Goal: Task Accomplishment & Management: Manage account settings

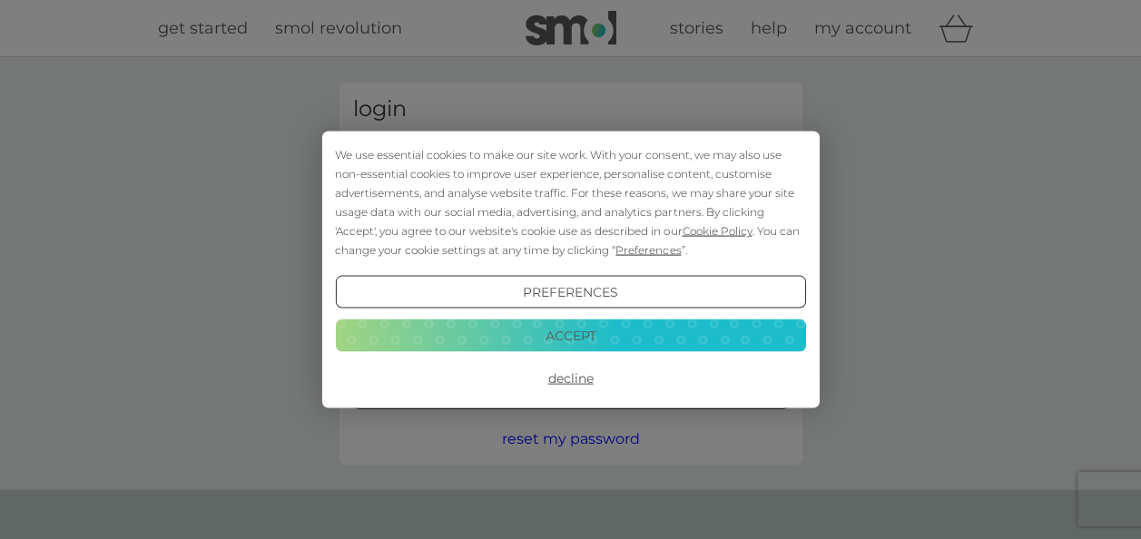
click at [599, 325] on button "Accept" at bounding box center [570, 335] width 470 height 33
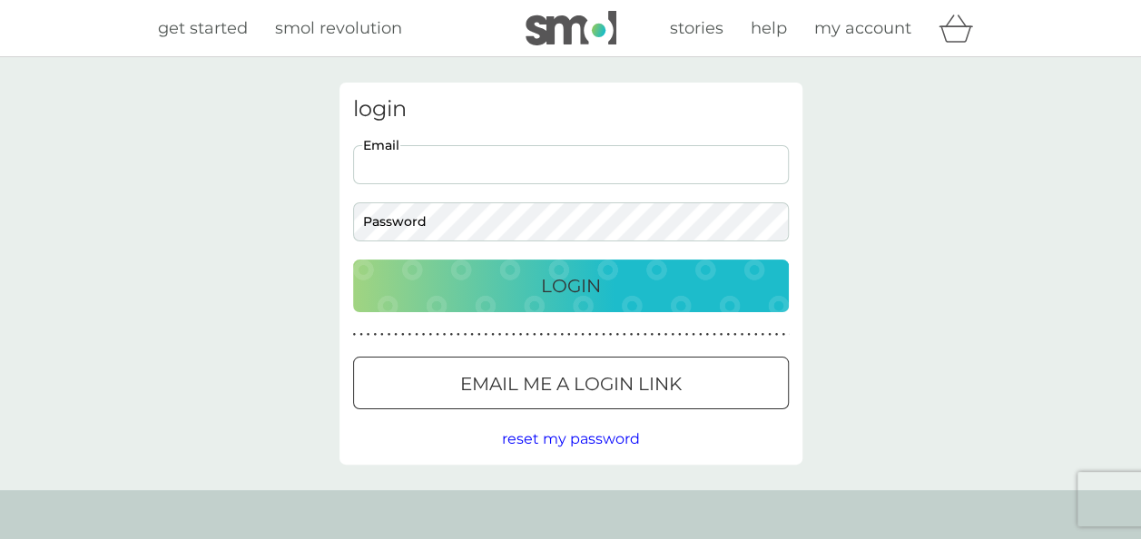
click at [585, 159] on input "Email" at bounding box center [571, 164] width 436 height 39
type input "[PERSON_NAME][EMAIL_ADDRESS][PERSON_NAME][DOMAIN_NAME]"
click at [525, 274] on div "Login" at bounding box center [570, 285] width 399 height 29
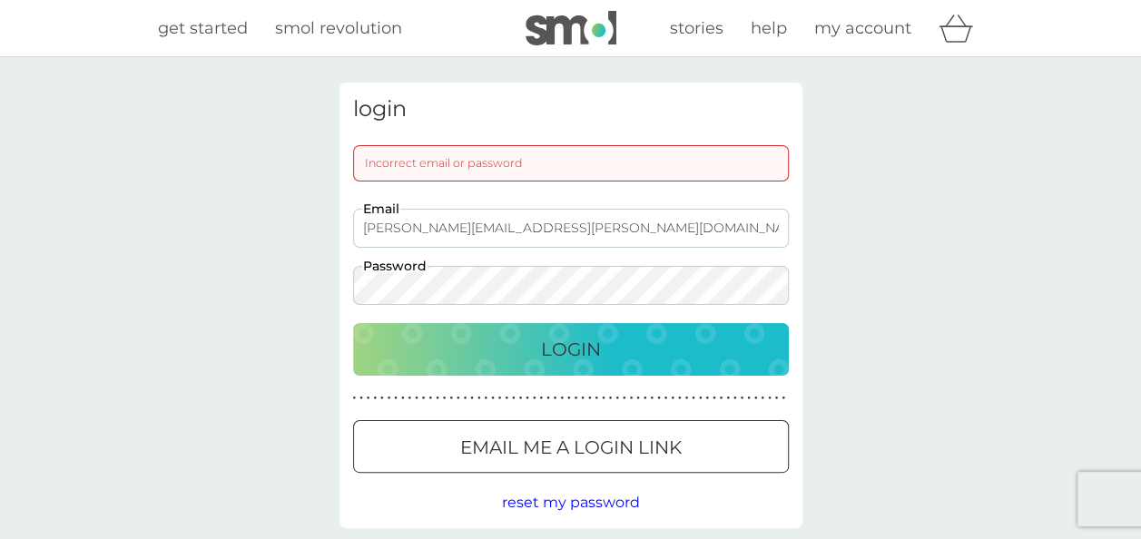
click at [314, 300] on div "login Incorrect email or password [EMAIL_ADDRESS][PERSON_NAME][DOMAIN_NAME] Ema…" at bounding box center [570, 305] width 1141 height 497
click at [677, 350] on div "Login" at bounding box center [570, 349] width 399 height 29
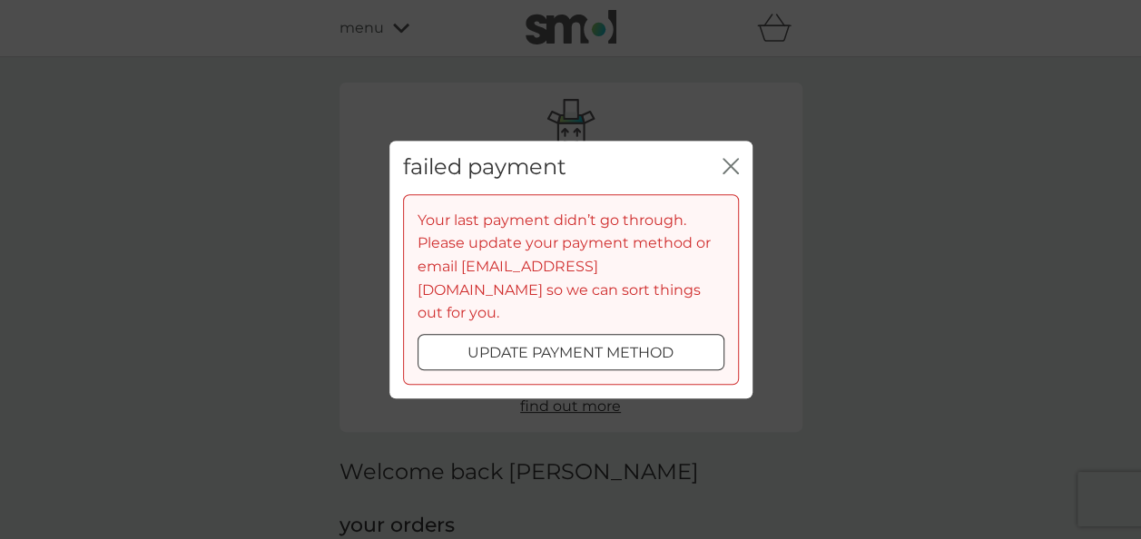
click at [630, 341] on p "update payment method" at bounding box center [571, 353] width 206 height 24
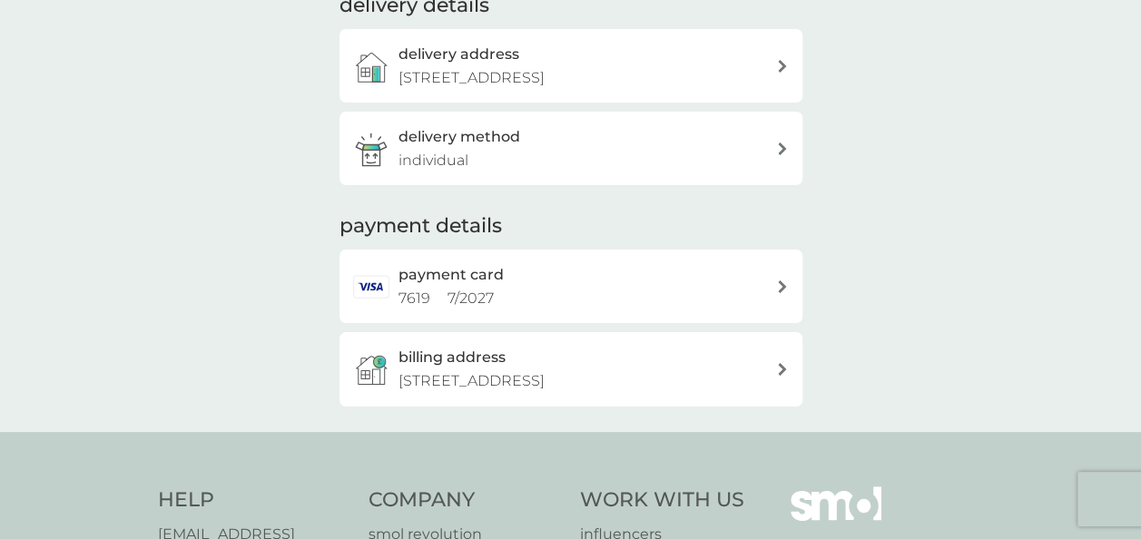
scroll to position [416, 0]
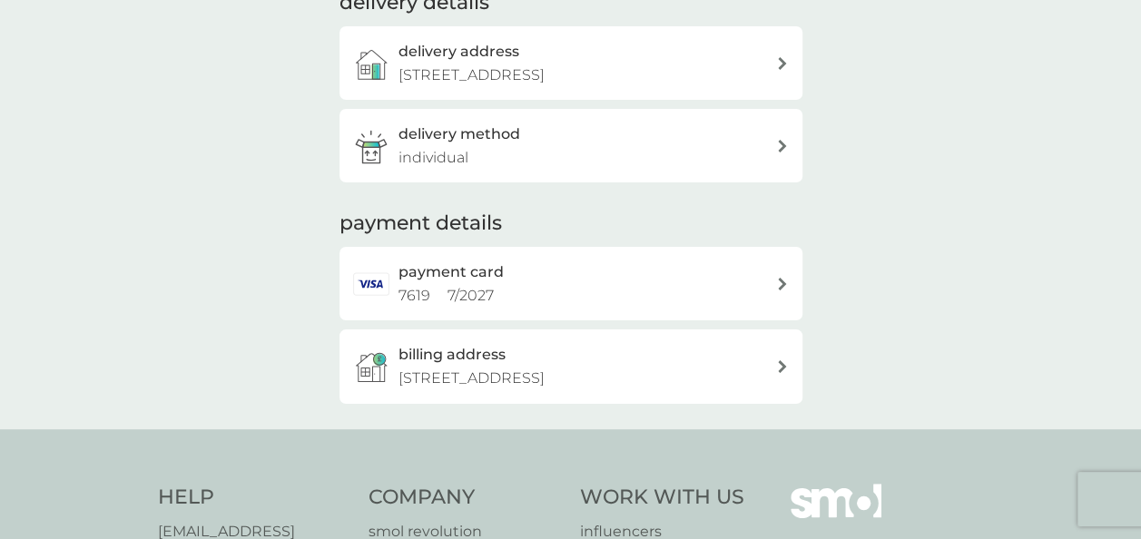
click at [779, 283] on icon at bounding box center [782, 284] width 9 height 13
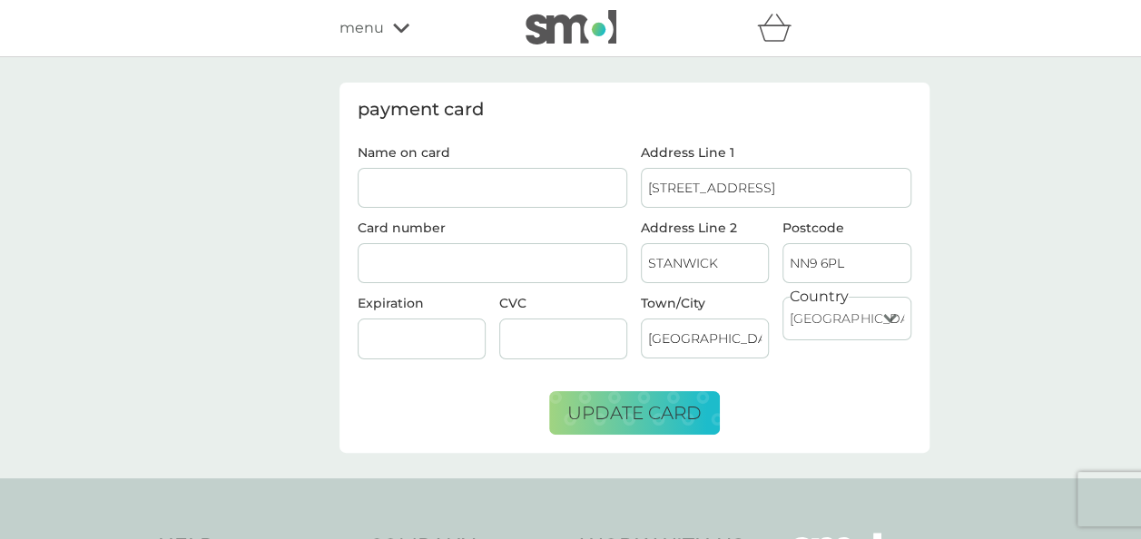
click at [536, 187] on input "Name on card" at bounding box center [493, 188] width 271 height 40
click at [492, 178] on input "n" at bounding box center [493, 188] width 271 height 40
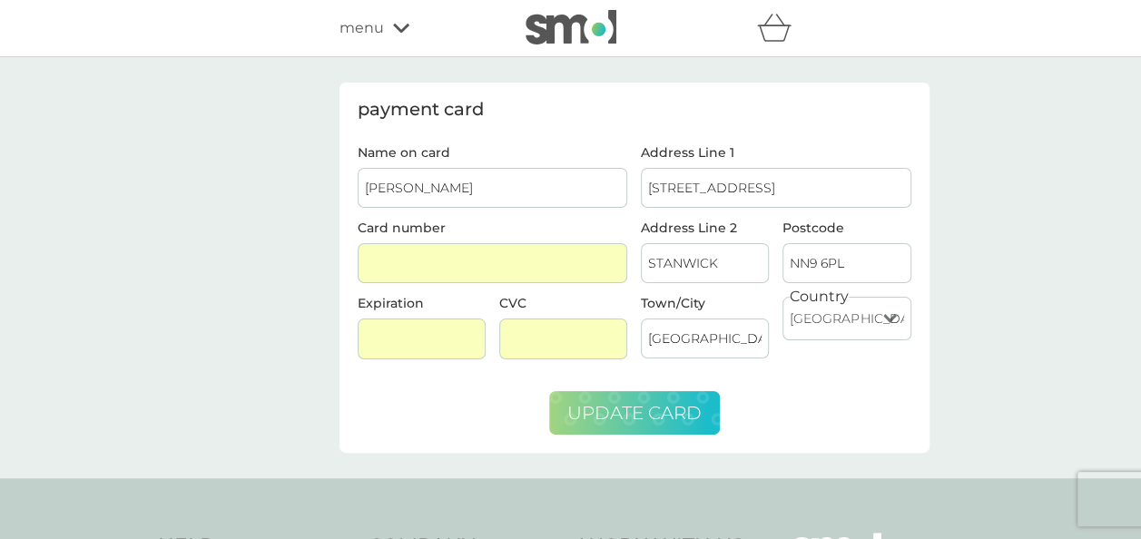
click at [614, 402] on span "update card" at bounding box center [634, 413] width 134 height 22
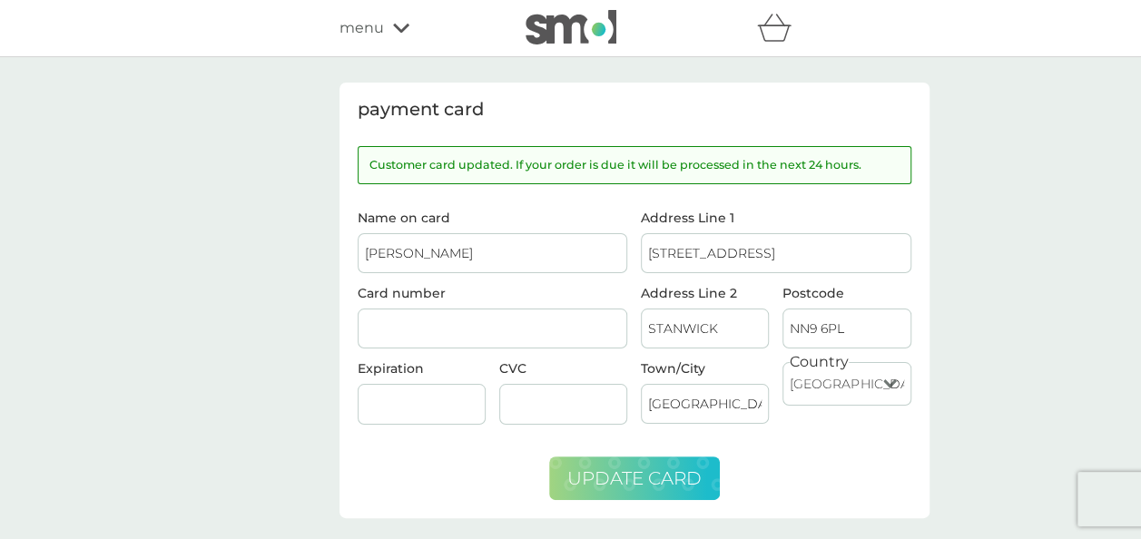
click at [580, 476] on span "update card" at bounding box center [634, 479] width 134 height 22
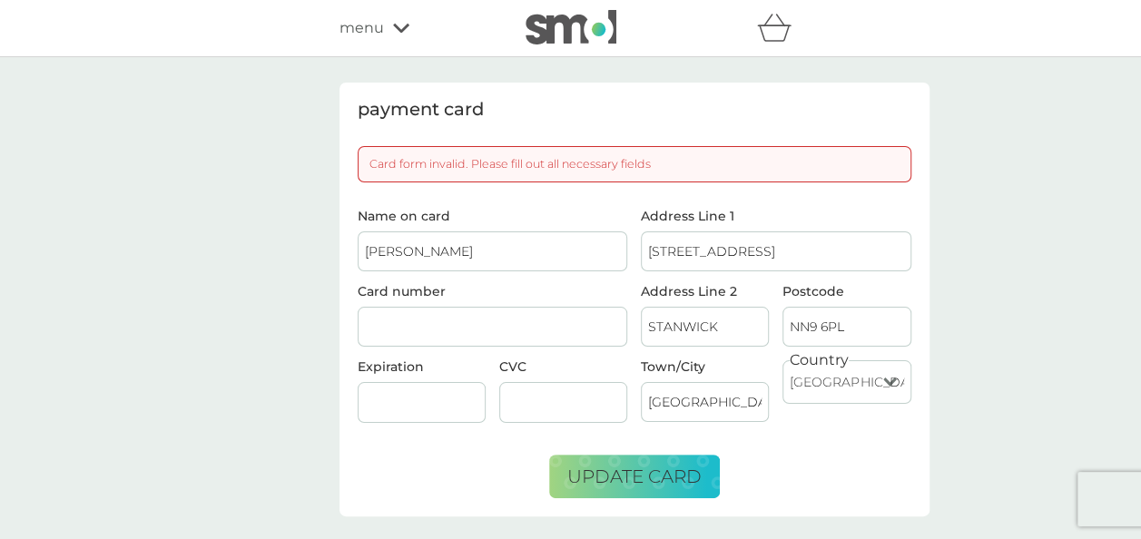
click at [429, 312] on div at bounding box center [493, 327] width 271 height 41
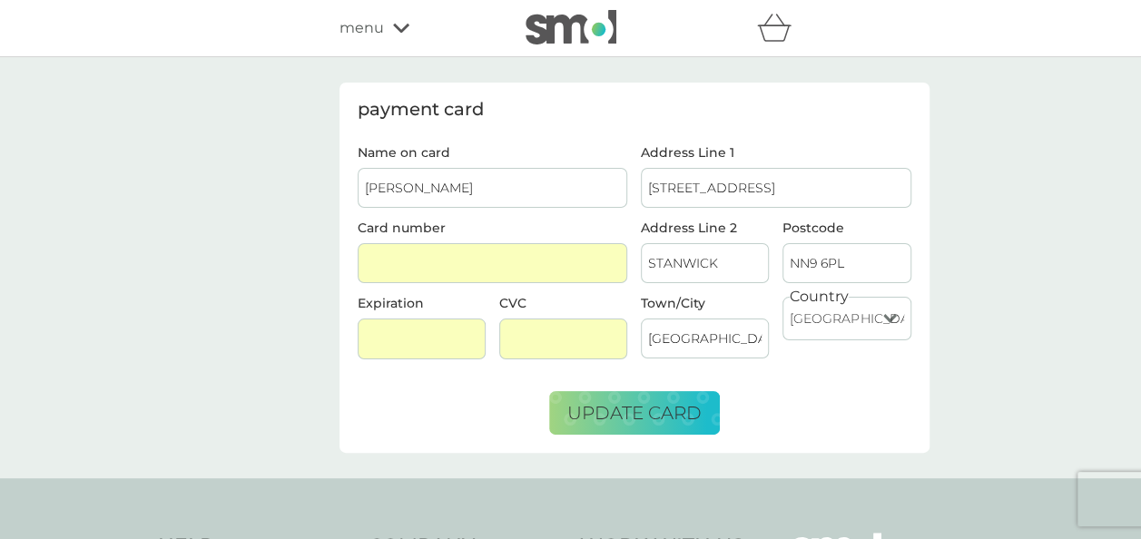
click at [593, 403] on span "update card" at bounding box center [634, 413] width 134 height 22
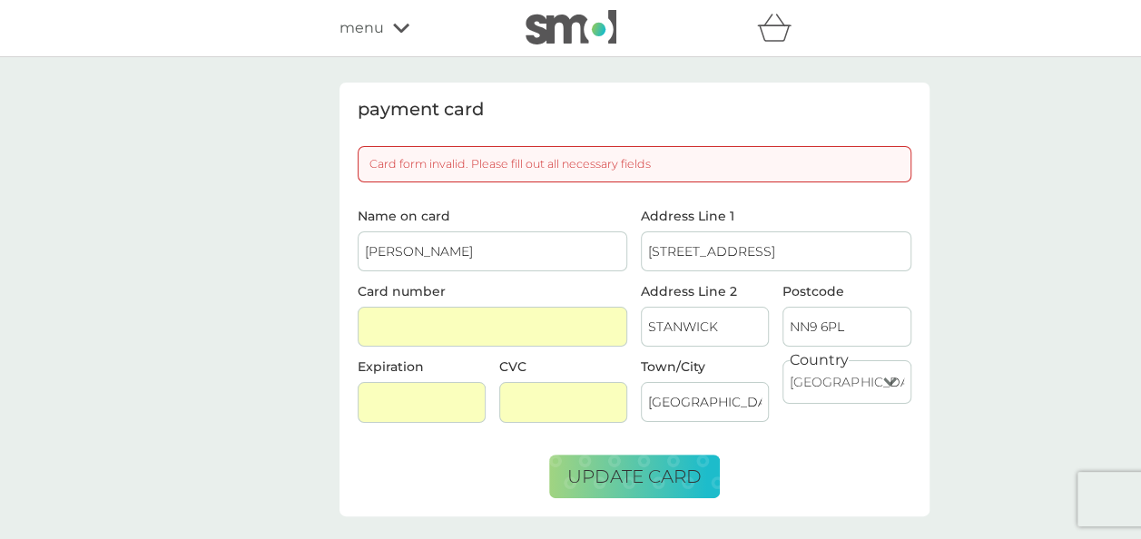
click at [377, 245] on input "N P Mulqueen" at bounding box center [493, 252] width 271 height 40
type input "N icholasP Mulqueen"
click at [602, 479] on span "update card" at bounding box center [634, 477] width 134 height 22
click at [654, 470] on span "update card" at bounding box center [634, 477] width 134 height 22
click at [421, 252] on input "N icholasP Mulqueen" at bounding box center [493, 252] width 271 height 40
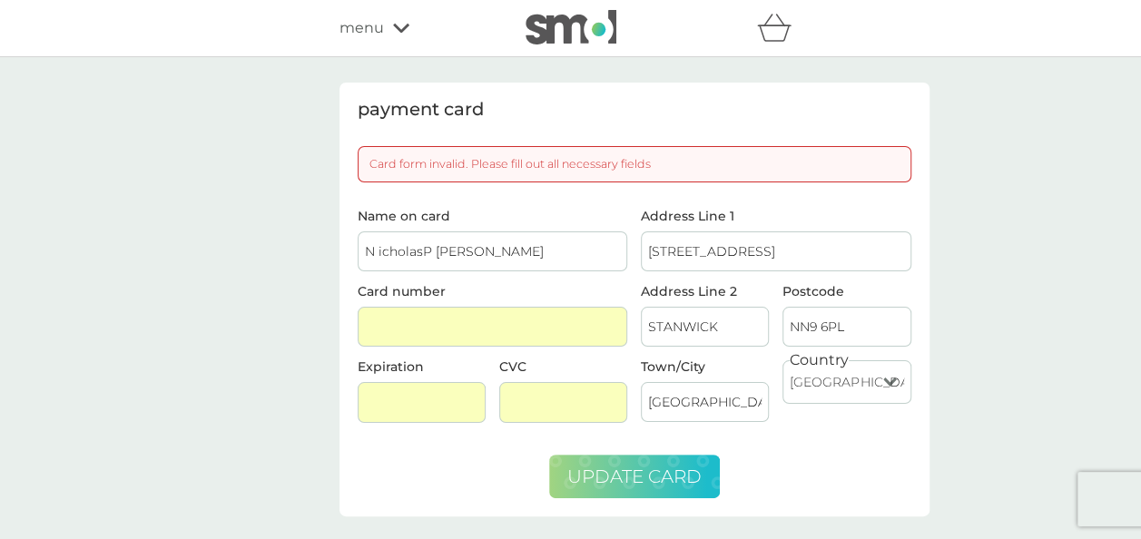
click at [581, 473] on span "update card" at bounding box center [634, 477] width 134 height 22
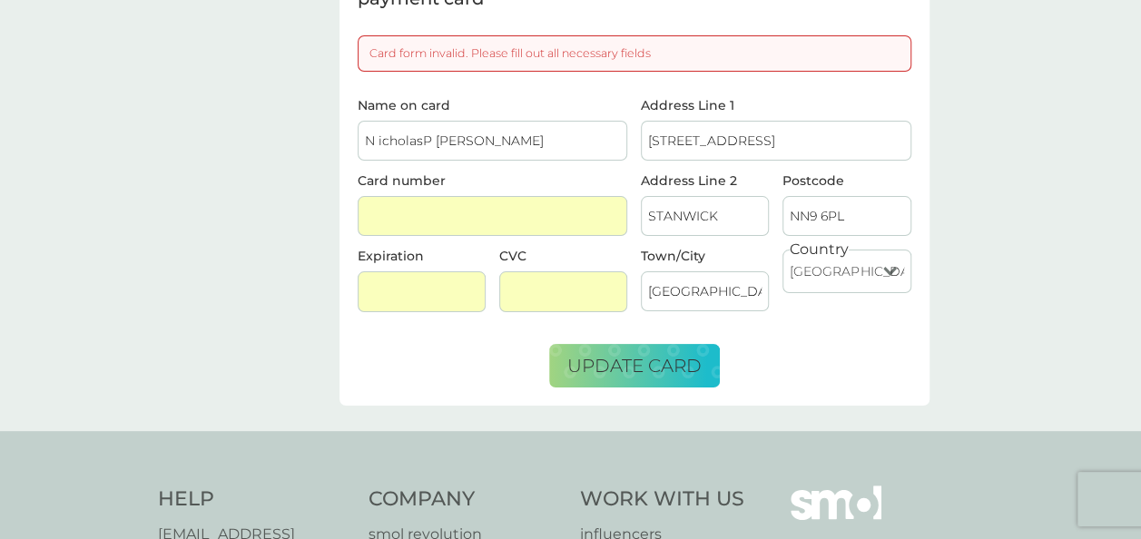
scroll to position [79, 0]
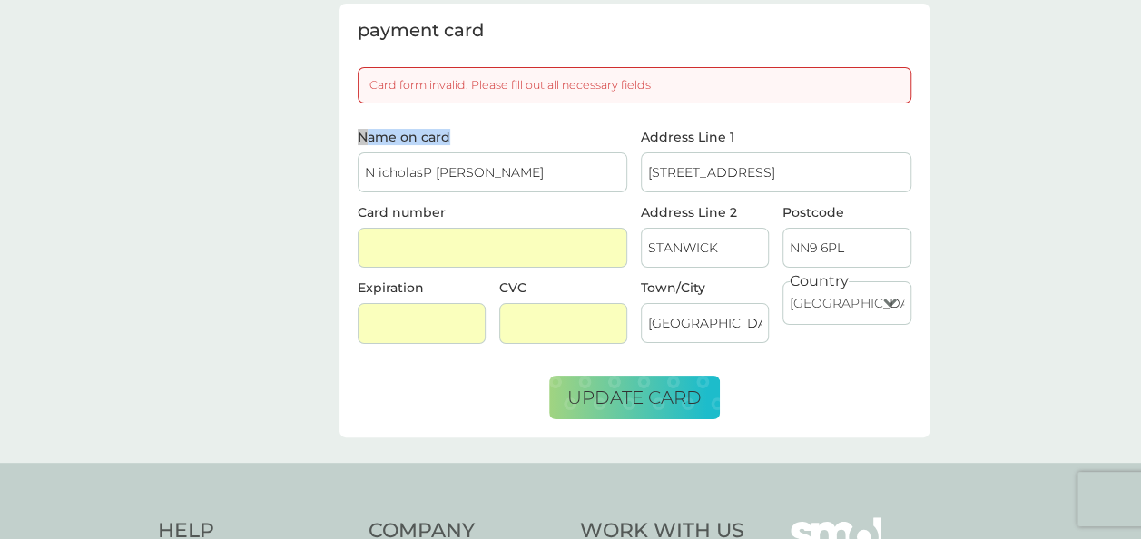
drag, startPoint x: 575, startPoint y: 127, endPoint x: 623, endPoint y: 182, distance: 72.7
click at [623, 182] on div "Card form invalid. Please fill out all necessary fields Name on card N icholasP…" at bounding box center [635, 243] width 554 height 352
